Goal: Information Seeking & Learning: Learn about a topic

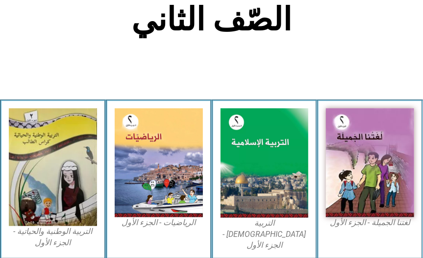
scroll to position [222, 0]
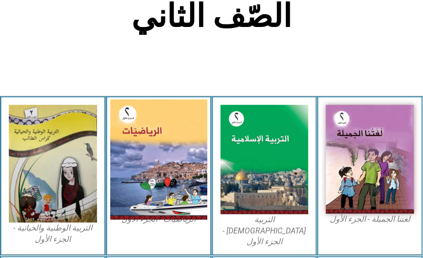
click at [162, 171] on img at bounding box center [158, 159] width 97 height 120
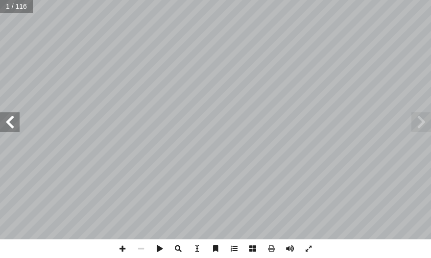
click at [10, 129] on span at bounding box center [10, 122] width 20 height 20
click at [11, 130] on span at bounding box center [10, 122] width 20 height 20
click at [9, 124] on span at bounding box center [10, 122] width 20 height 20
click at [10, 125] on span at bounding box center [10, 122] width 20 height 20
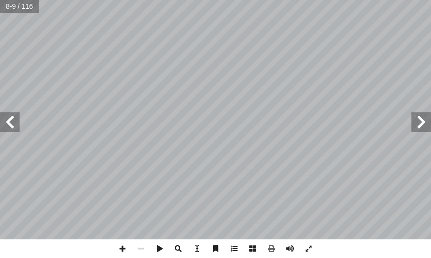
click at [10, 125] on span at bounding box center [10, 122] width 20 height 20
click at [10, 127] on span at bounding box center [10, 122] width 20 height 20
click at [12, 126] on span at bounding box center [10, 122] width 20 height 20
click at [125, 248] on span at bounding box center [122, 248] width 19 height 19
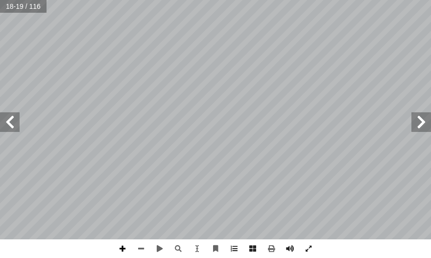
drag, startPoint x: 117, startPoint y: 246, endPoint x: 121, endPoint y: 247, distance: 4.9
click at [118, 246] on span at bounding box center [122, 248] width 19 height 19
click at [139, 247] on span at bounding box center [141, 248] width 19 height 19
click at [4, 119] on span at bounding box center [10, 122] width 20 height 20
